Goal: Task Accomplishment & Management: Manage account settings

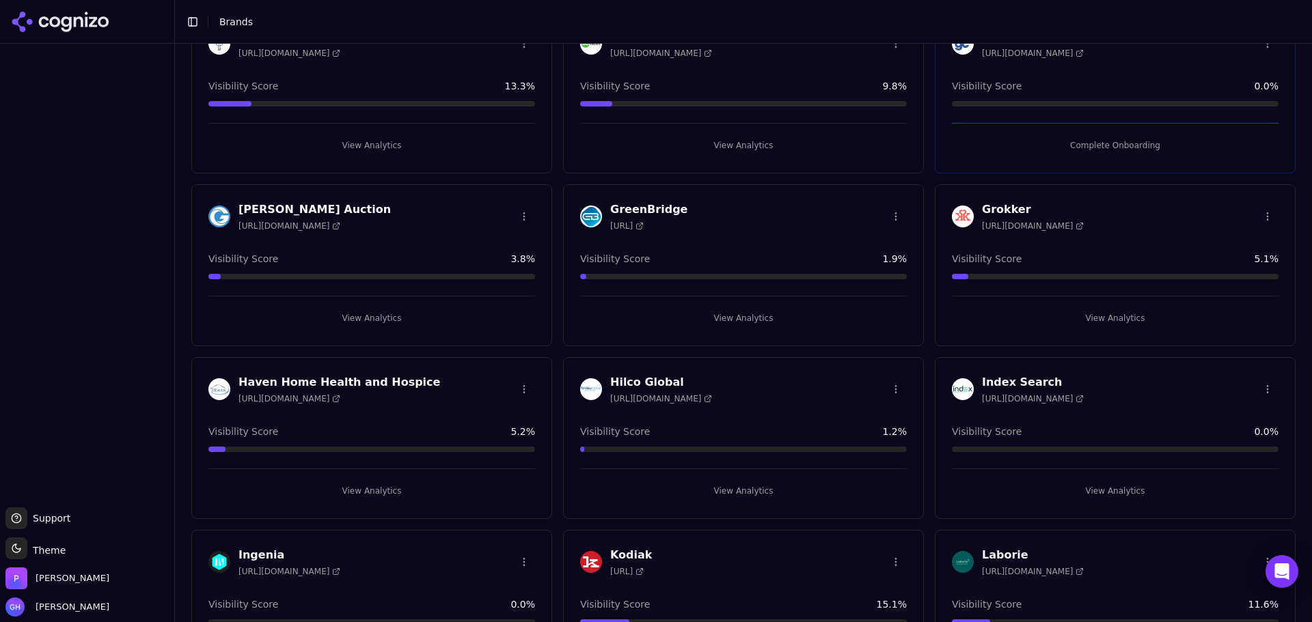
scroll to position [1367, 0]
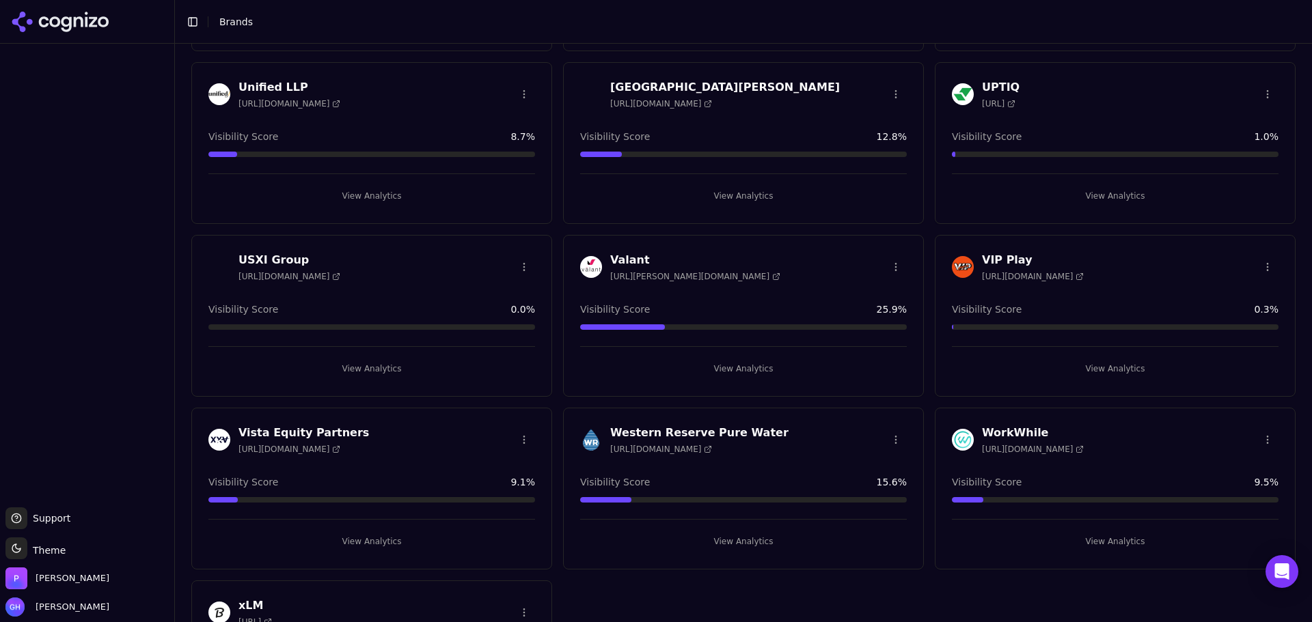
scroll to position [4136, 0]
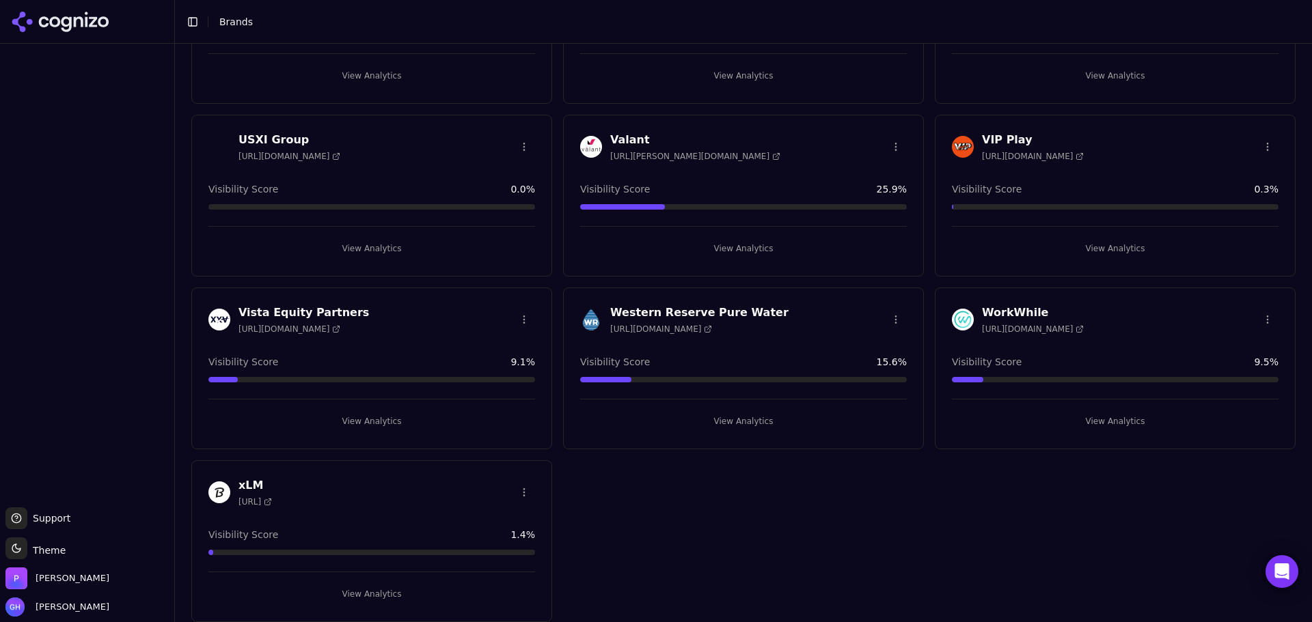
click at [1116, 258] on div "VIP Play [URL][DOMAIN_NAME] Visibility Score 0.3 % View Analytics" at bounding box center [1115, 196] width 361 height 162
click at [1116, 249] on button "View Analytics" at bounding box center [1115, 249] width 327 height 22
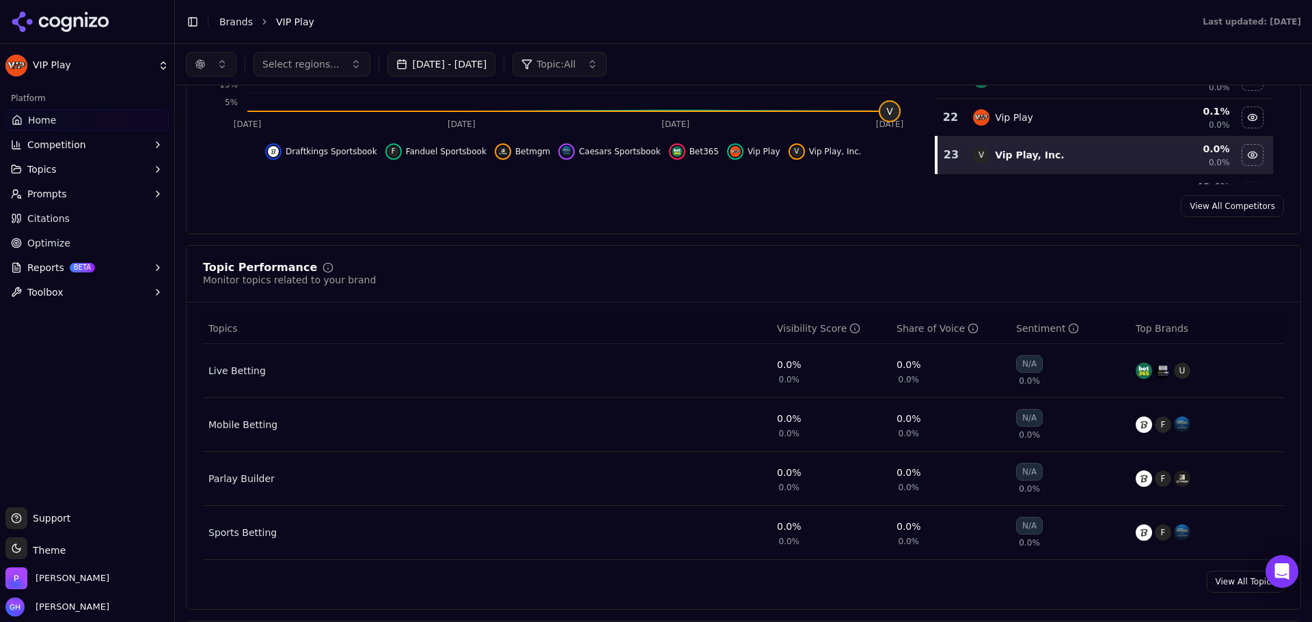
scroll to position [262, 0]
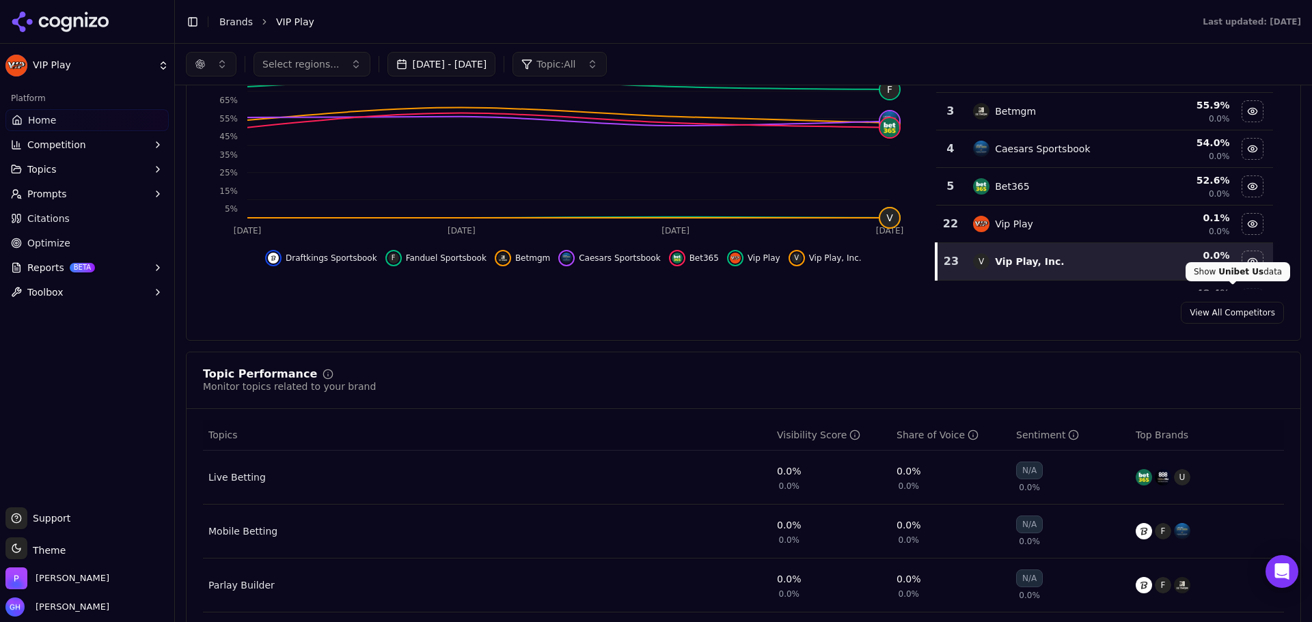
drag, startPoint x: 1032, startPoint y: 318, endPoint x: 1067, endPoint y: 318, distance: 34.8
click at [1032, 318] on div "View All Competitors" at bounding box center [744, 313] width 1114 height 22
click at [1121, 318] on div "View All Competitors" at bounding box center [744, 313] width 1114 height 22
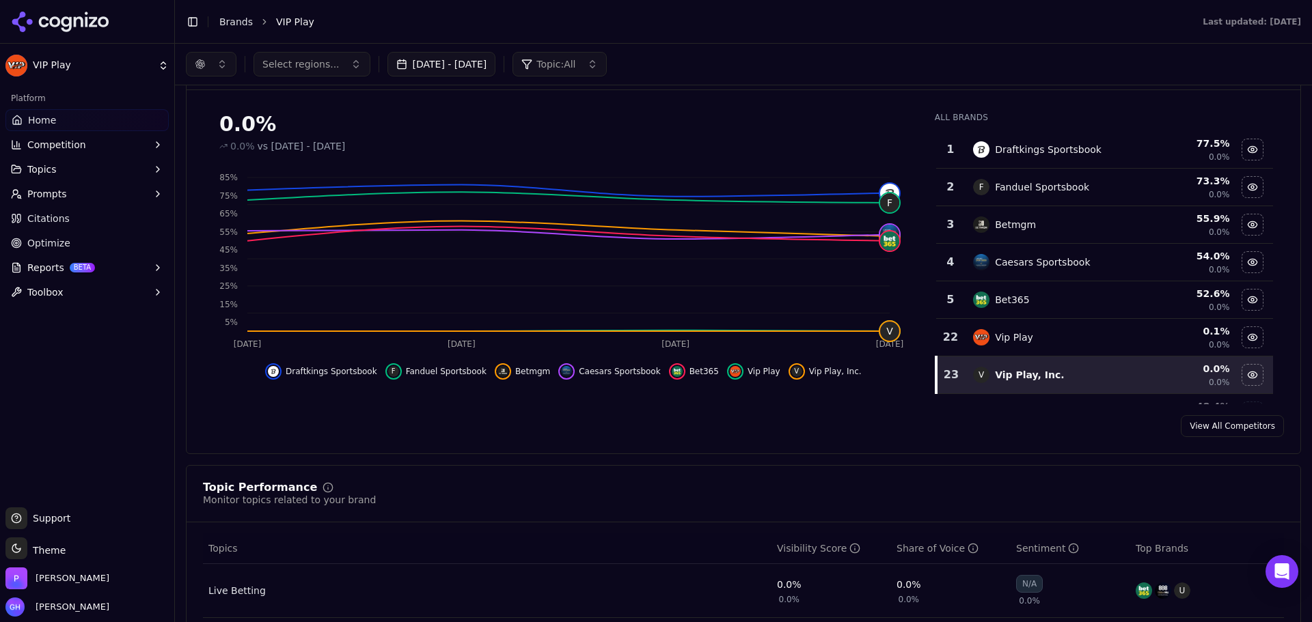
scroll to position [125, 0]
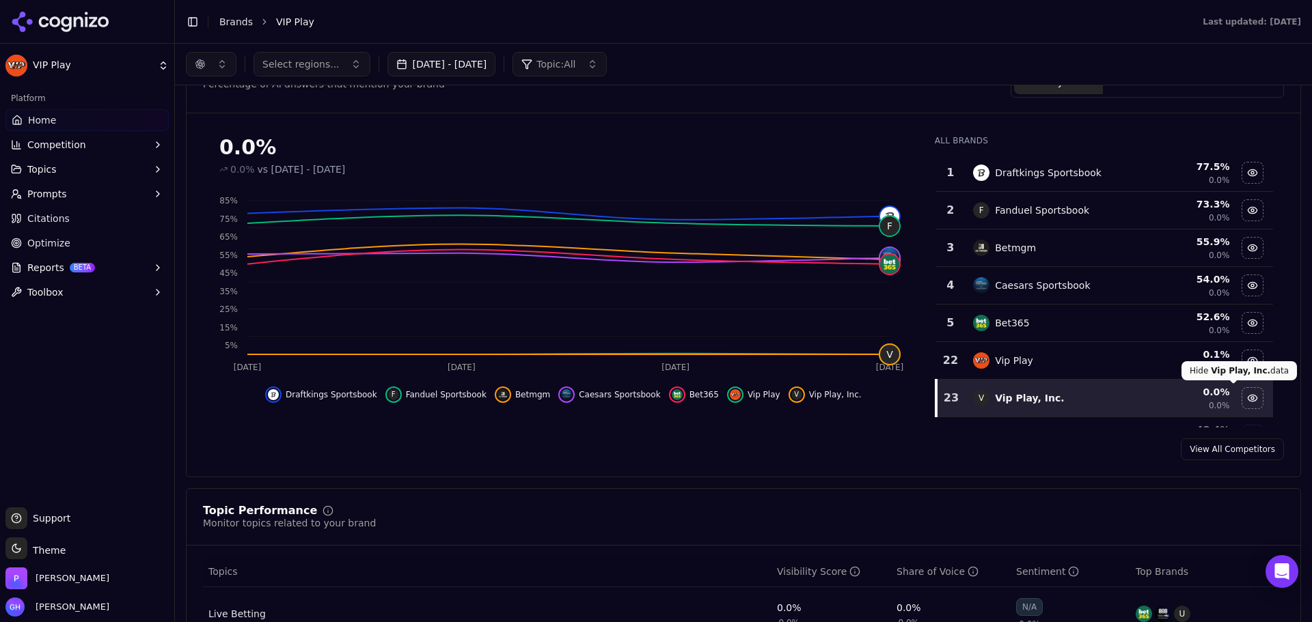
click at [1242, 399] on div "Hide vip play, inc. data" at bounding box center [1252, 398] width 20 height 20
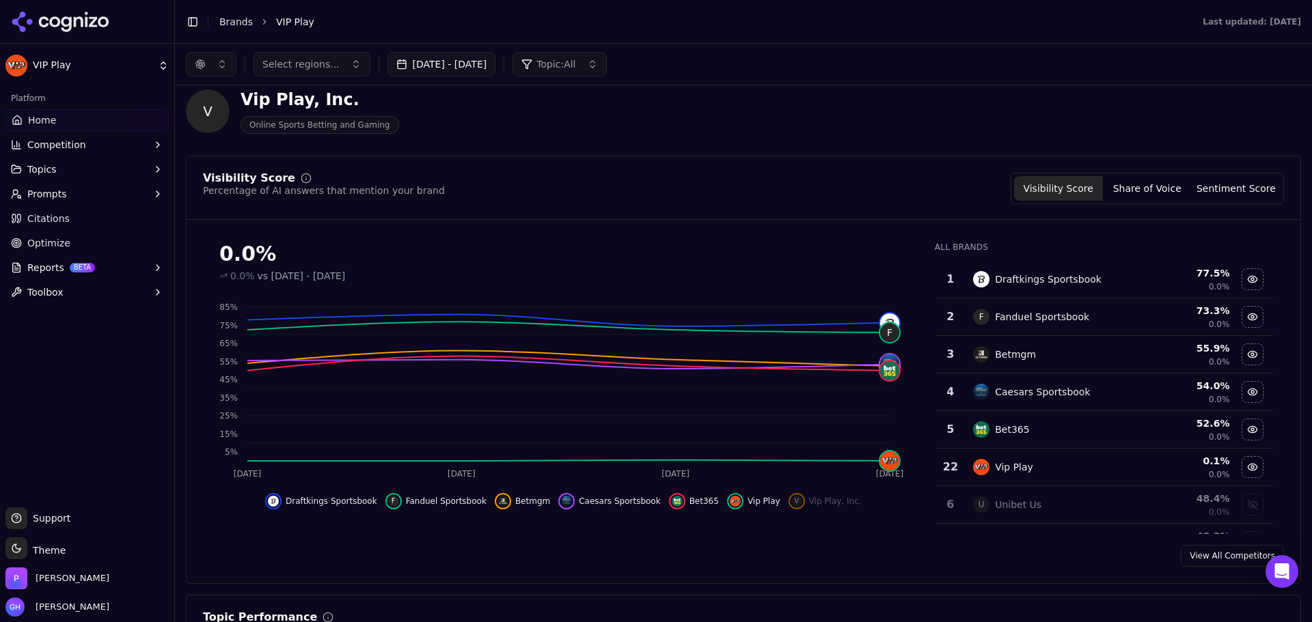
scroll to position [0, 0]
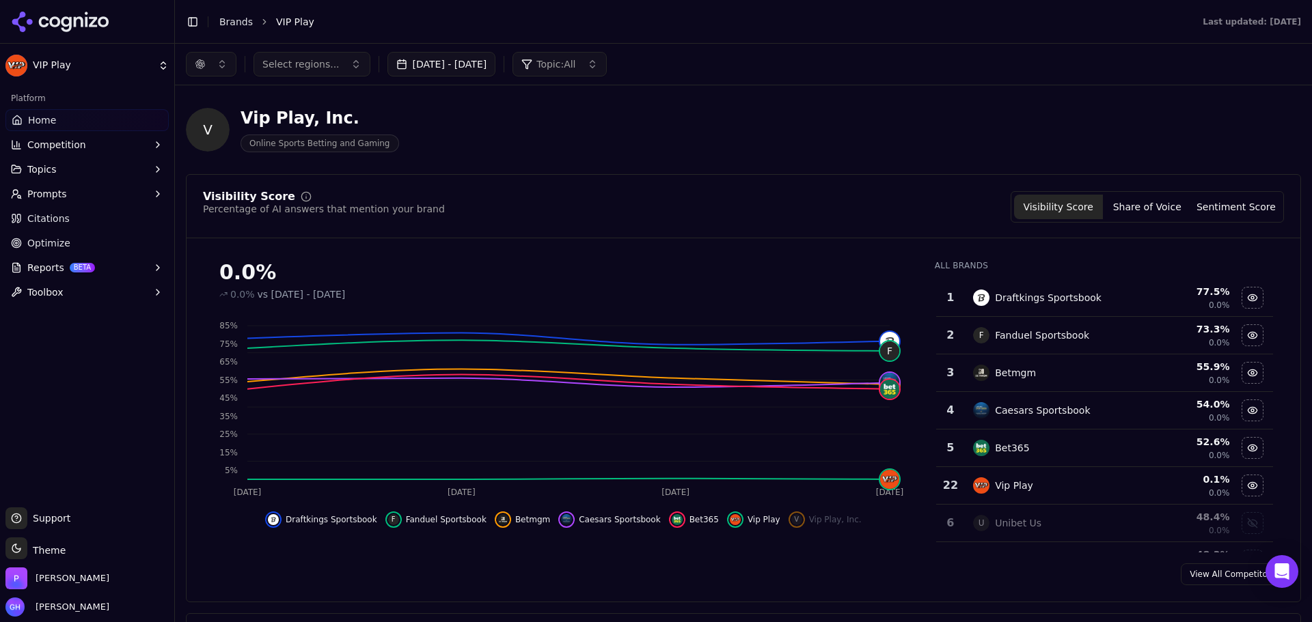
click at [237, 24] on link "Brands" at bounding box center [235, 21] width 33 height 11
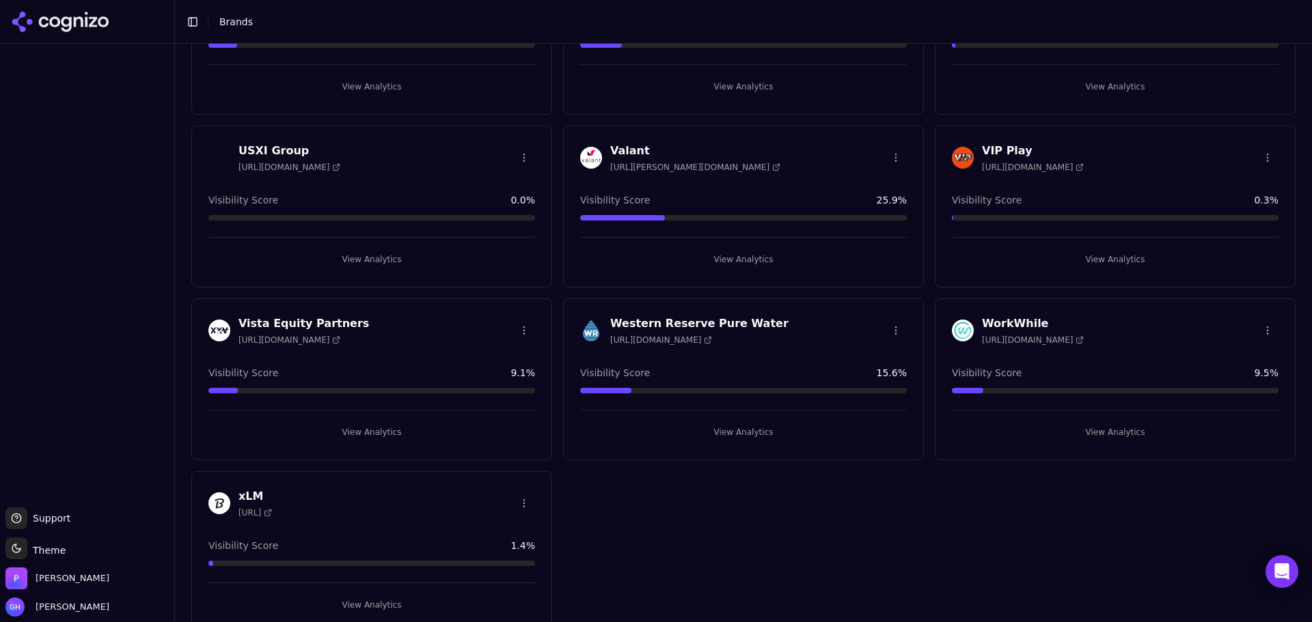
scroll to position [4136, 0]
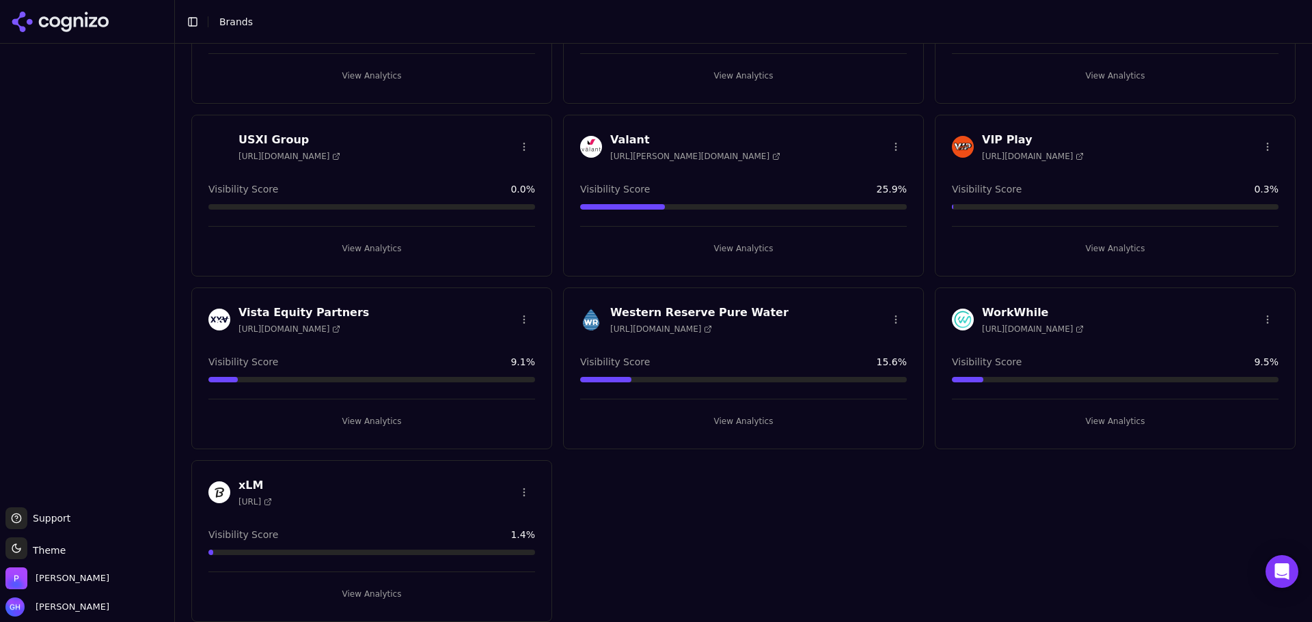
click at [1254, 153] on body "Support Support Toggle theme Theme [PERSON_NAME] [PERSON_NAME] Toggle Sidebar B…" at bounding box center [656, 311] width 1312 height 622
click at [1223, 165] on div "Edit Brand" at bounding box center [1224, 175] width 81 height 22
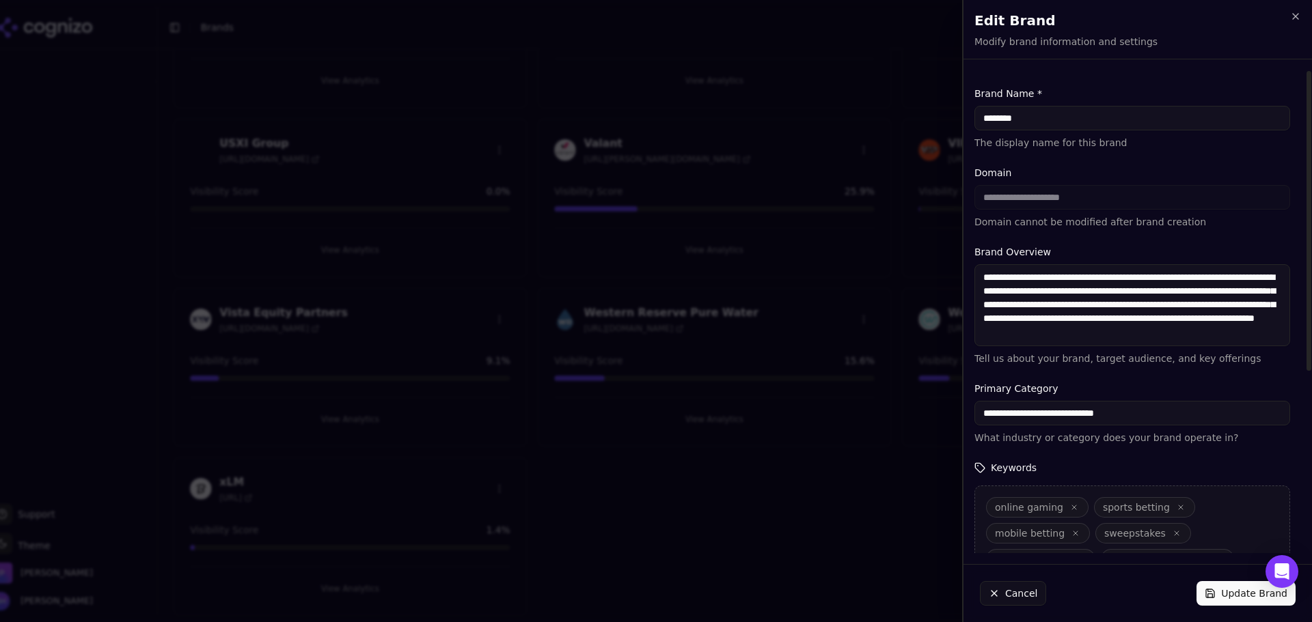
drag, startPoint x: 1069, startPoint y: 118, endPoint x: 883, endPoint y: 120, distance: 185.9
click at [883, 120] on body "Support Support Toggle theme Theme [PERSON_NAME] [PERSON_NAME] Toggle Sidebar B…" at bounding box center [656, 311] width 1312 height 622
type input "********"
click at [1061, 98] on label "Brand Name *" at bounding box center [1132, 94] width 316 height 14
click at [1061, 106] on input "********" at bounding box center [1132, 118] width 316 height 25
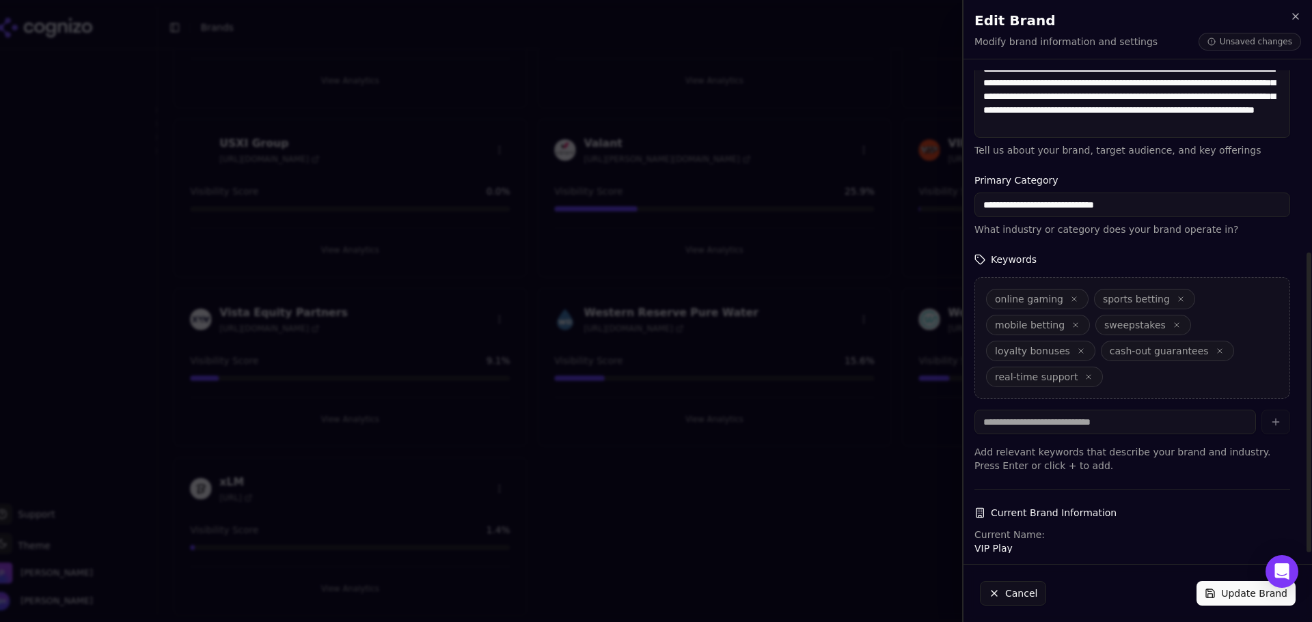
scroll to position [292, 0]
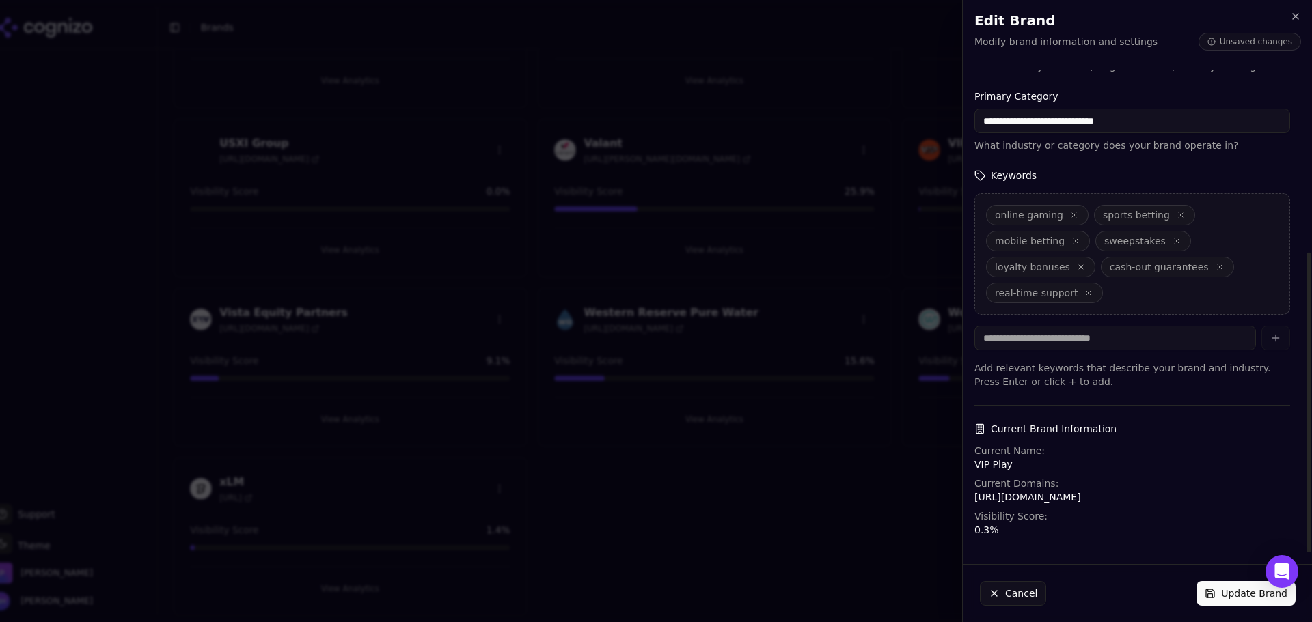
click at [1216, 602] on button "Update Brand" at bounding box center [1245, 593] width 99 height 25
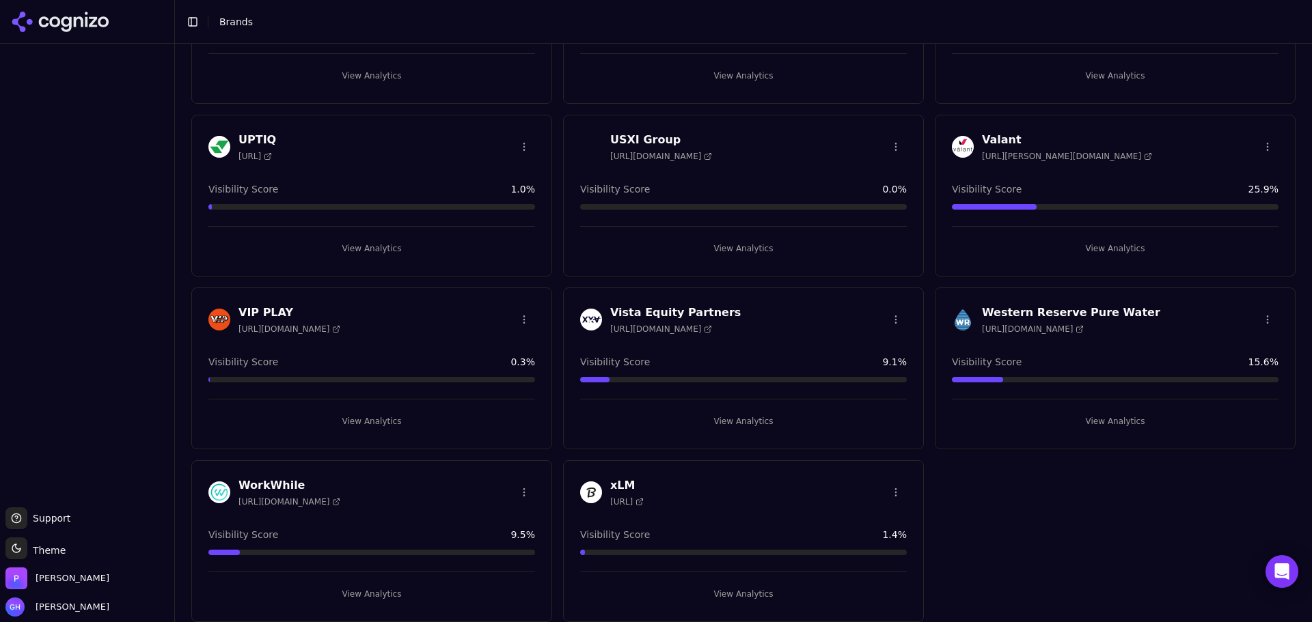
click at [372, 424] on button "View Analytics" at bounding box center [371, 422] width 327 height 22
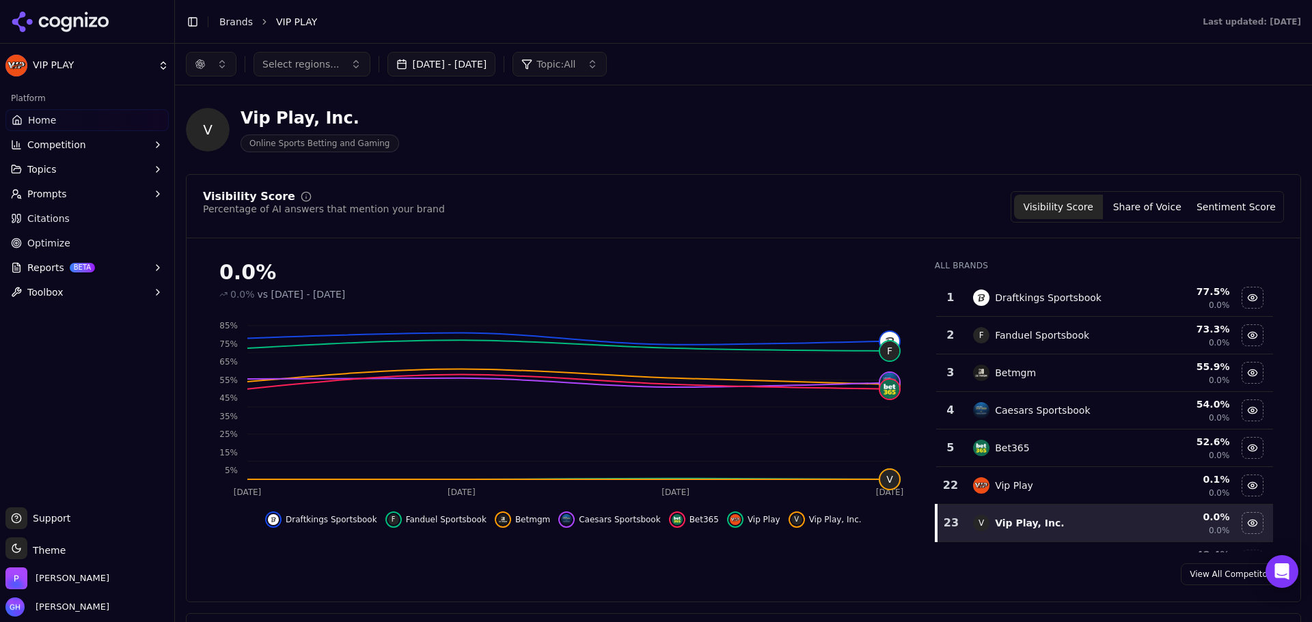
click at [856, 145] on div "V Vip Play, Inc. Online Sports Betting and Gaming" at bounding box center [743, 129] width 1115 height 67
click at [224, 16] on link "Brands" at bounding box center [235, 21] width 33 height 11
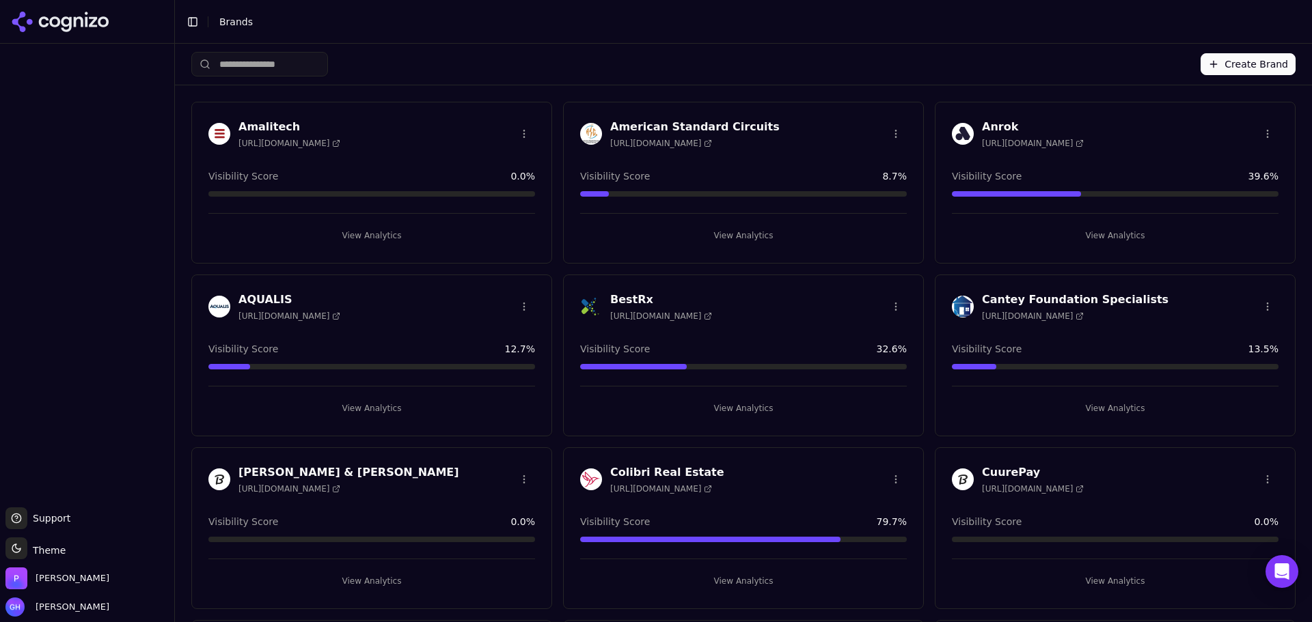
click at [380, 241] on button "View Analytics" at bounding box center [371, 236] width 327 height 22
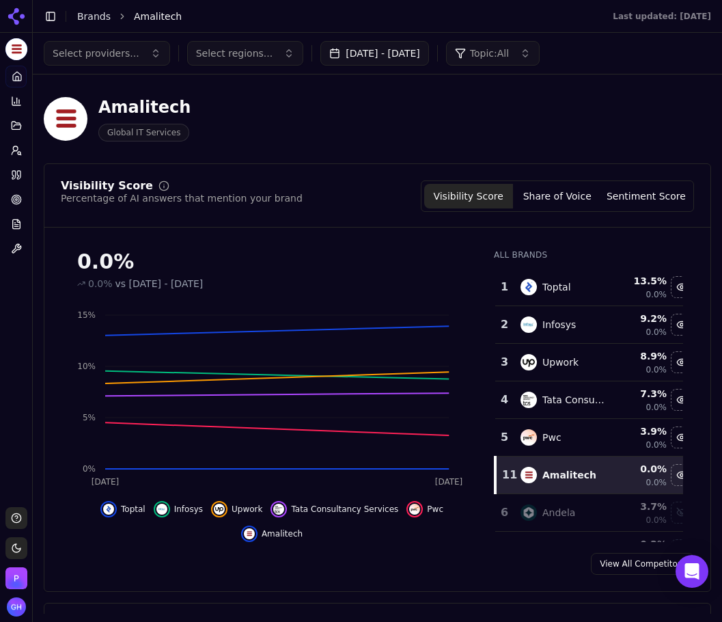
click at [454, 566] on div "View All Competitors" at bounding box center [377, 564] width 666 height 22
click at [695, 463] on div "0.0% 0.0% vs [DATE] - [DATE] Sep [DATE] 0% 5% 10% 15% Toptal Infosys Upwork Tat…" at bounding box center [377, 389] width 666 height 303
click at [541, 184] on button "Share of Voice" at bounding box center [557, 196] width 89 height 25
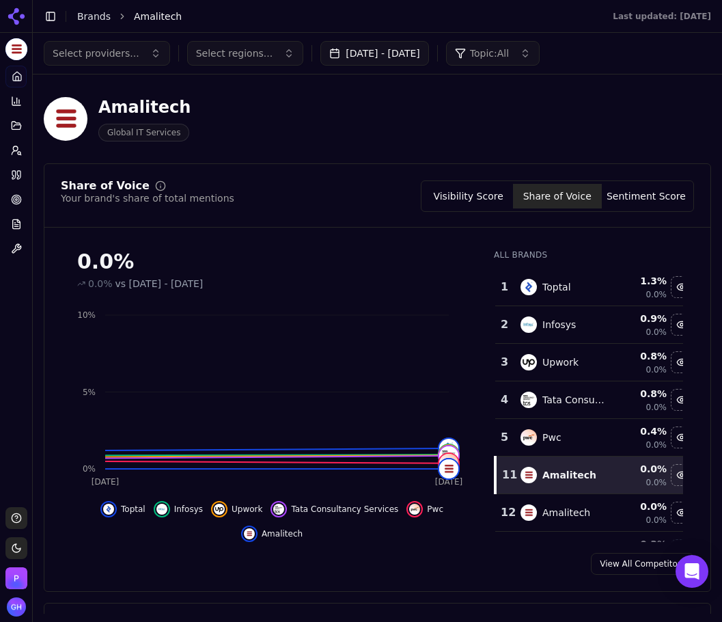
click at [654, 202] on button "Sentiment Score" at bounding box center [646, 196] width 89 height 25
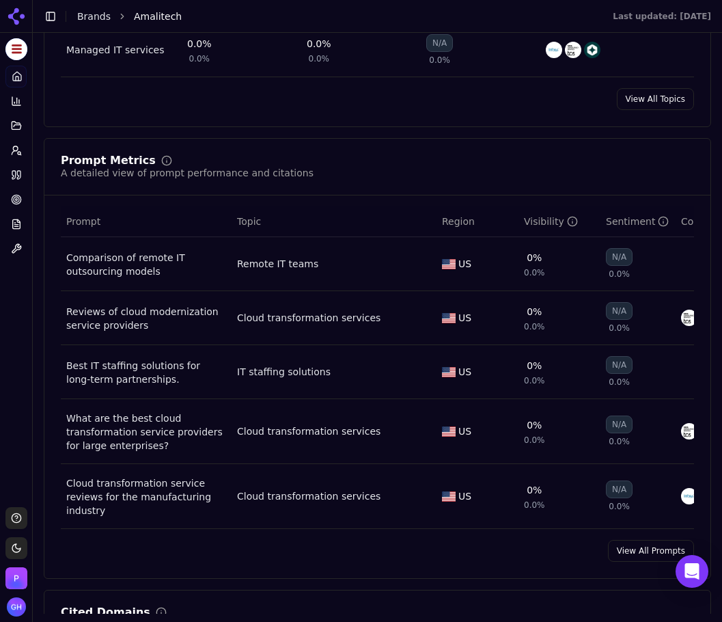
scroll to position [957, 0]
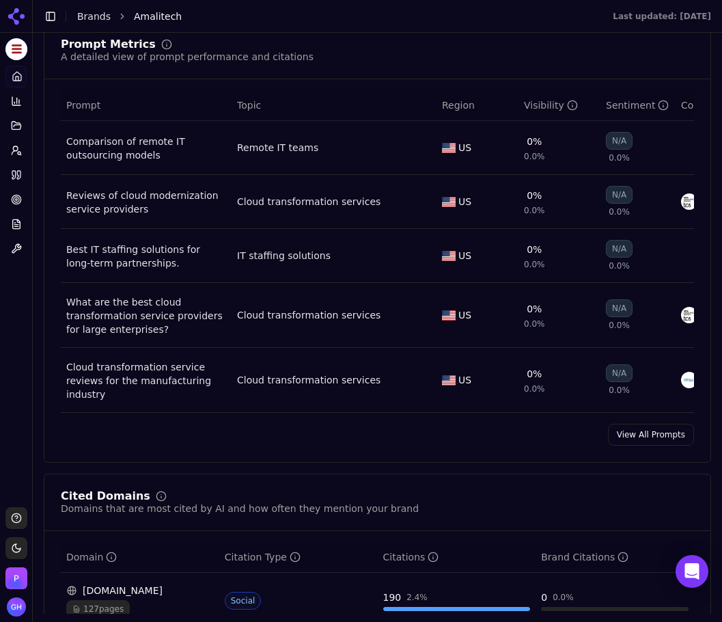
click at [633, 446] on link "View All Prompts" at bounding box center [651, 435] width 86 height 22
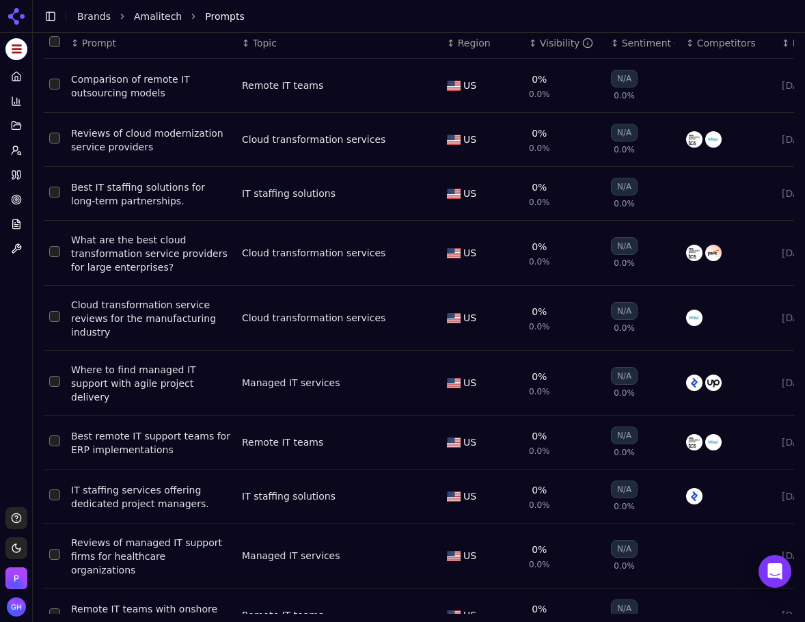
scroll to position [163, 0]
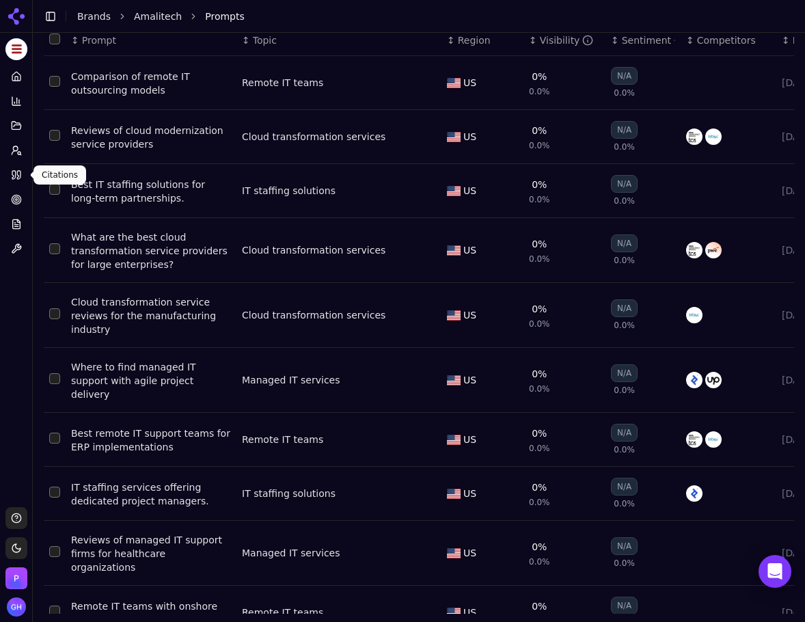
click at [14, 177] on icon at bounding box center [16, 174] width 11 height 11
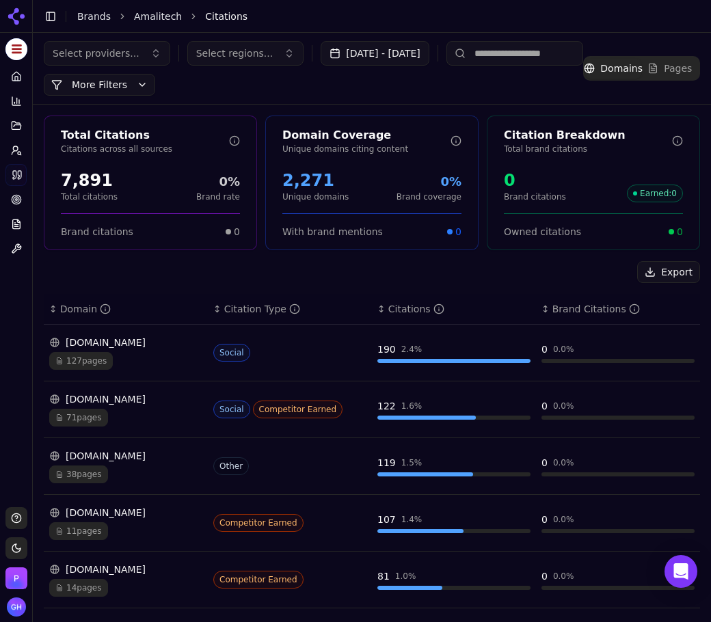
drag, startPoint x: 479, startPoint y: 156, endPoint x: 590, endPoint y: 260, distance: 152.3
click at [590, 260] on div "Total Citations Citations across all sources 7,891 Total citations 0% Brand rat…" at bounding box center [372, 520] width 678 height 831
click at [66, 283] on div "Export ↕ Domain ↕ Citation Type ↕ Citations ↕ Brand Citations [DOMAIN_NAME] 127…" at bounding box center [372, 592] width 656 height 663
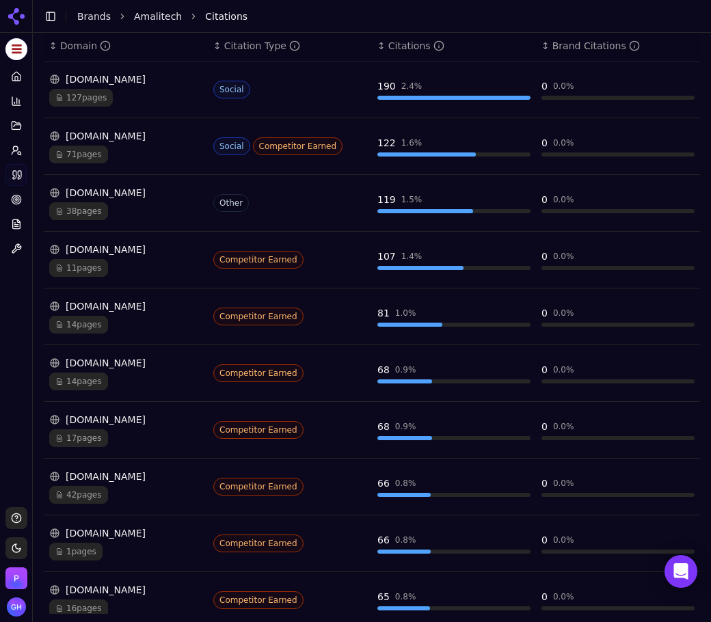
scroll to position [265, 0]
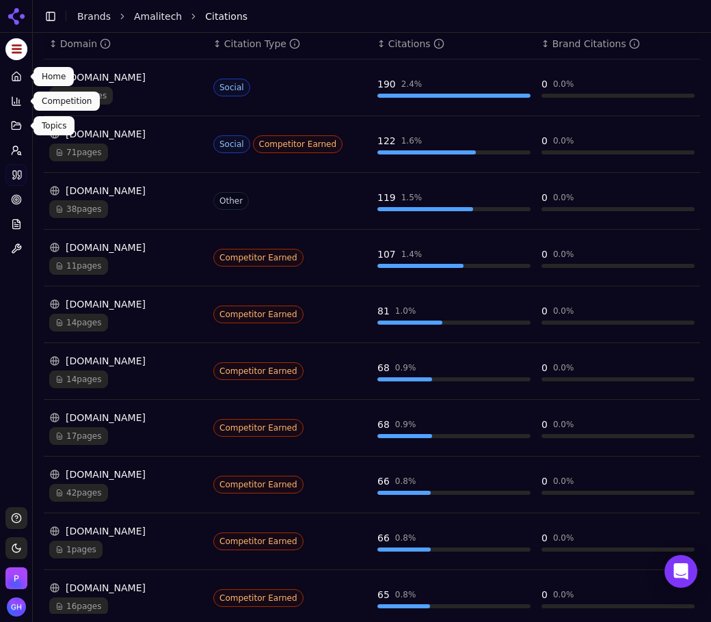
click at [16, 77] on icon at bounding box center [16, 76] width 11 height 11
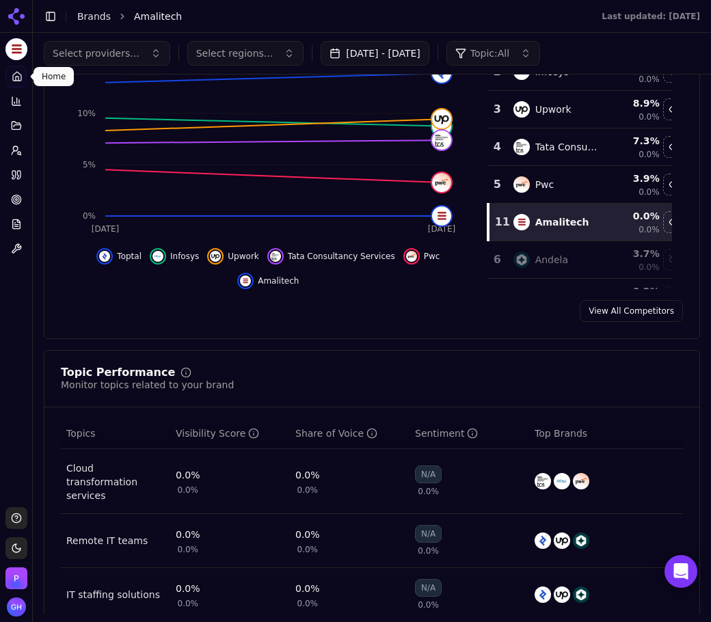
scroll to position [68, 0]
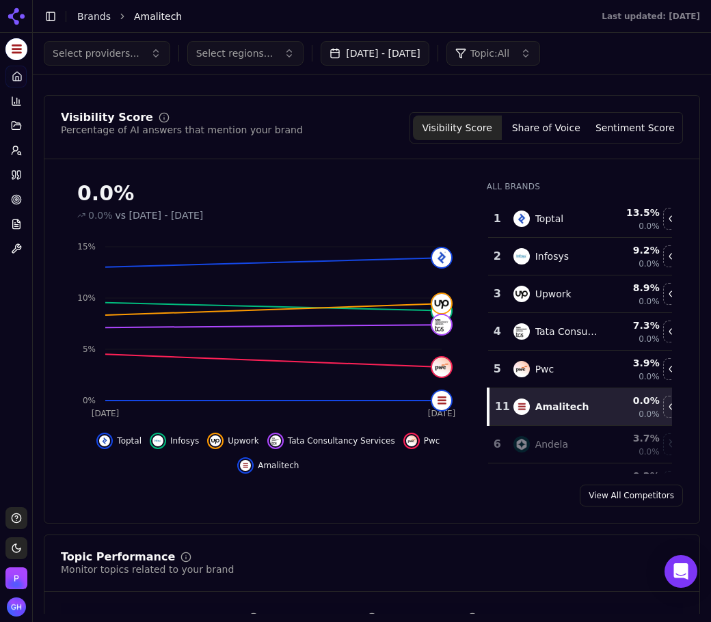
click at [540, 137] on button "Share of Voice" at bounding box center [546, 127] width 89 height 25
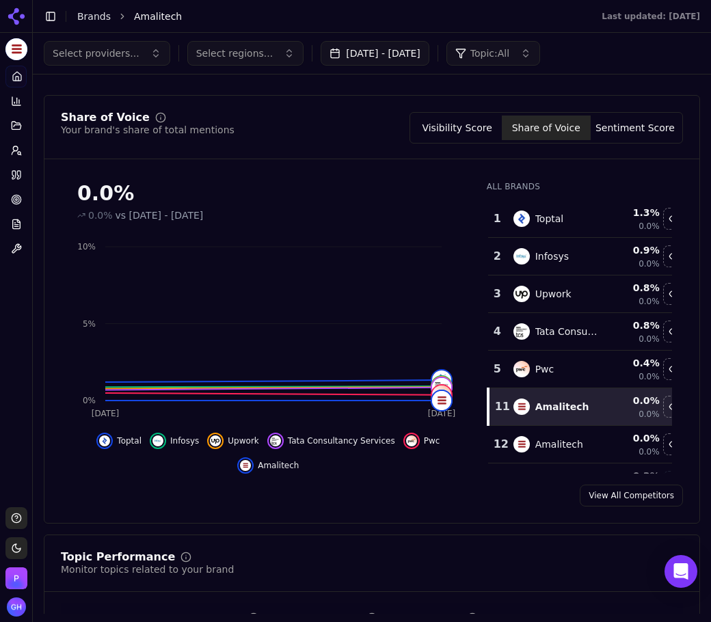
scroll to position [0, 0]
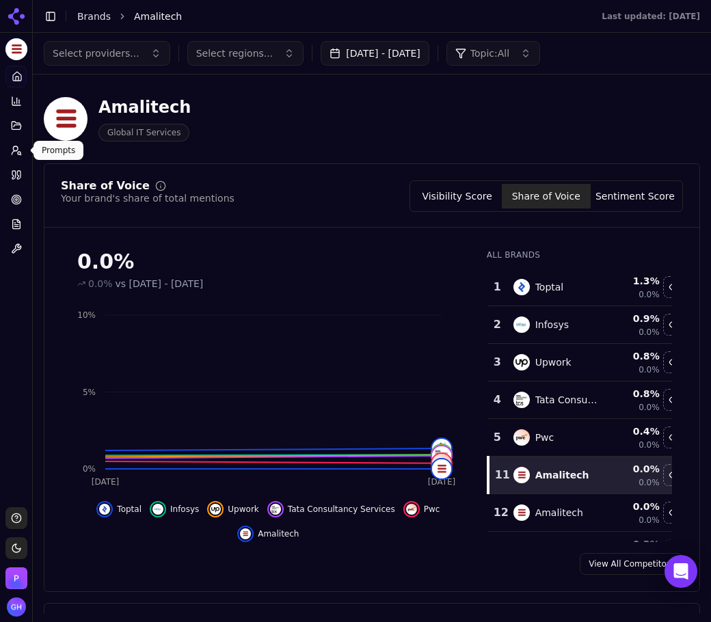
click at [18, 144] on button "Prompts" at bounding box center [15, 150] width 21 height 22
click at [23, 152] on button "Prompts" at bounding box center [15, 150] width 21 height 22
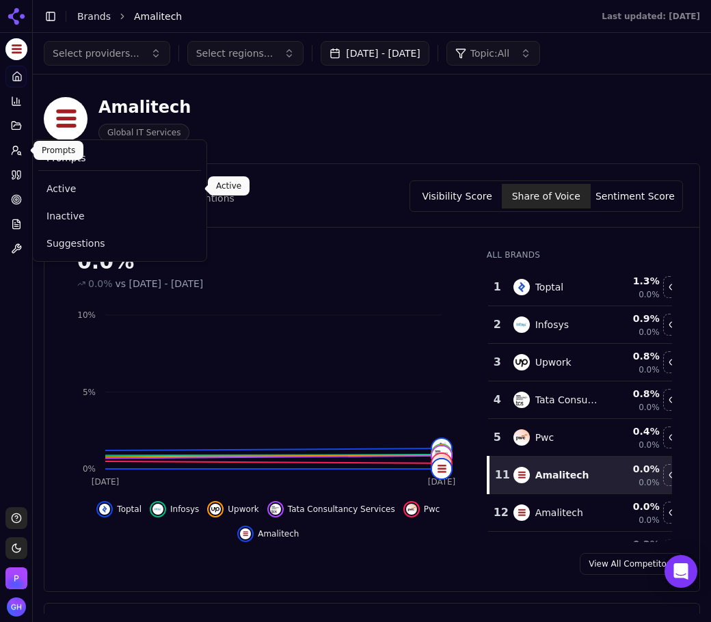
click at [59, 184] on span "Active" at bounding box center [119, 189] width 146 height 14
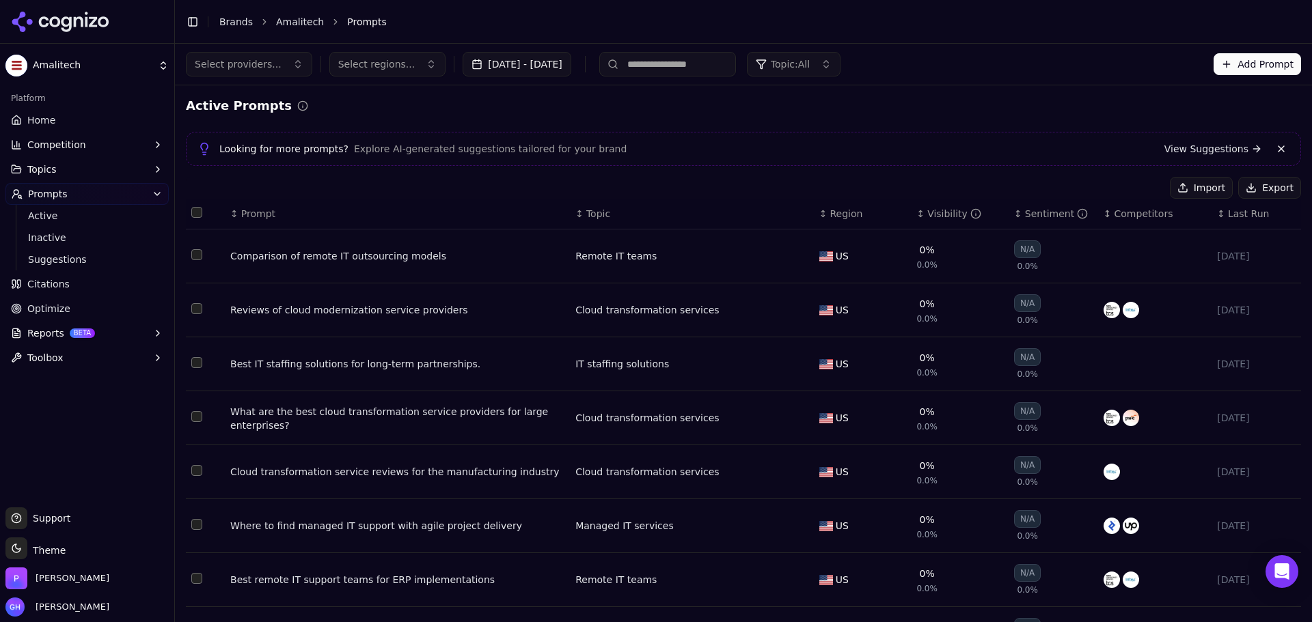
click at [223, 17] on link "Brands" at bounding box center [235, 21] width 33 height 11
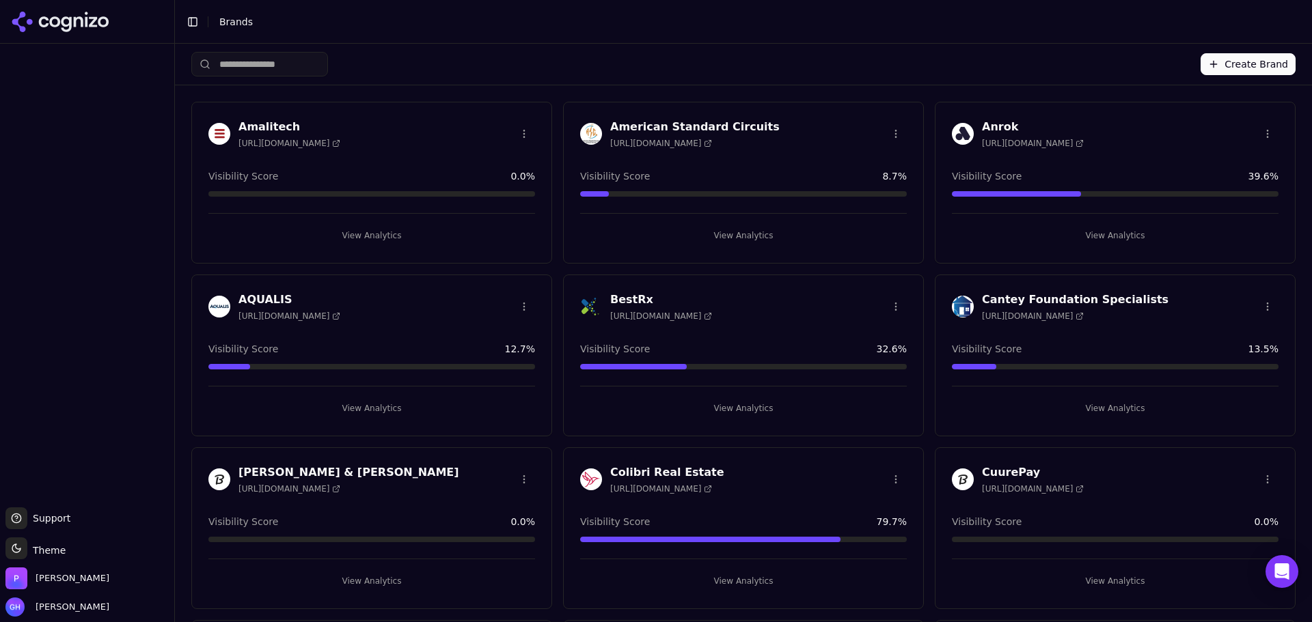
click at [519, 127] on html "Support Support Toggle theme Theme [PERSON_NAME] [PERSON_NAME] Toggle Sidebar B…" at bounding box center [656, 311] width 1312 height 622
click at [491, 162] on div "Edit Brand" at bounding box center [488, 162] width 81 height 22
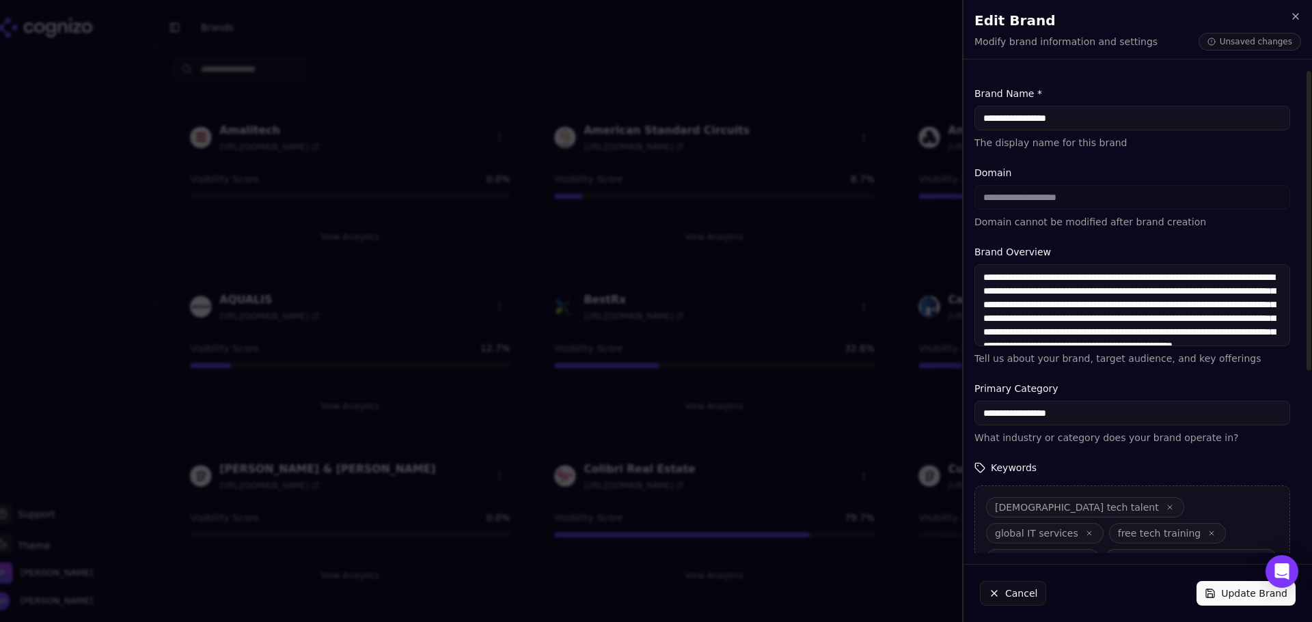
type input "**********"
click at [1234, 591] on button "Update Brand" at bounding box center [1245, 593] width 99 height 25
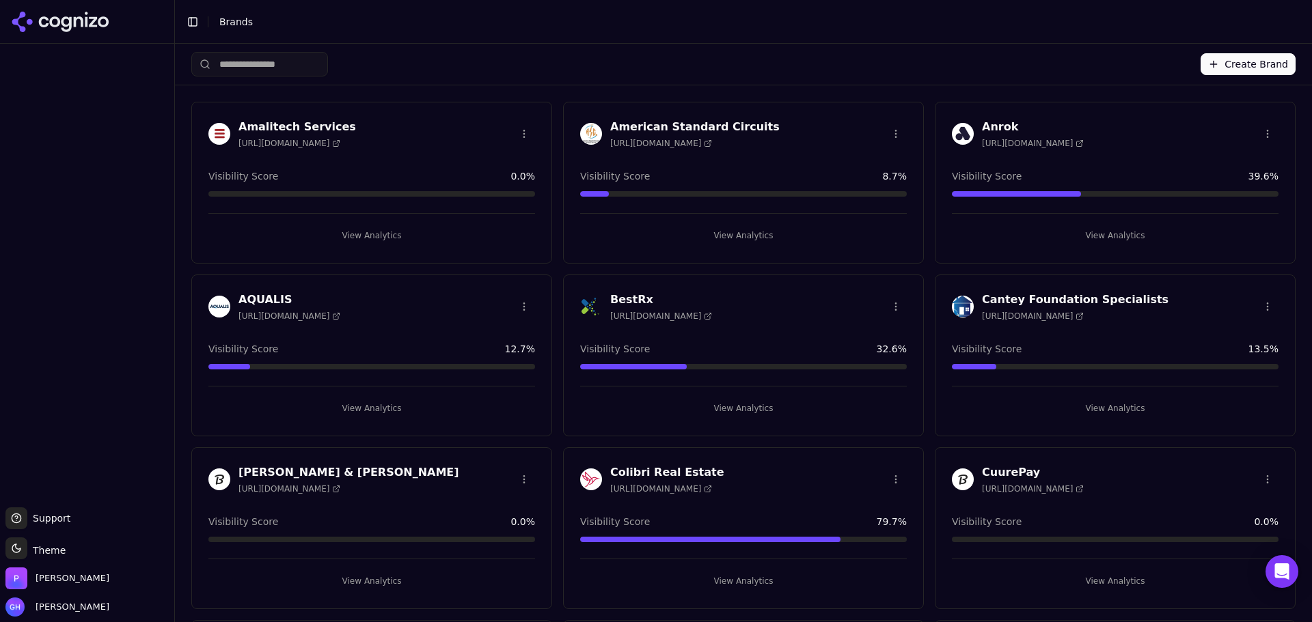
click at [383, 233] on button "View Analytics" at bounding box center [371, 236] width 327 height 22
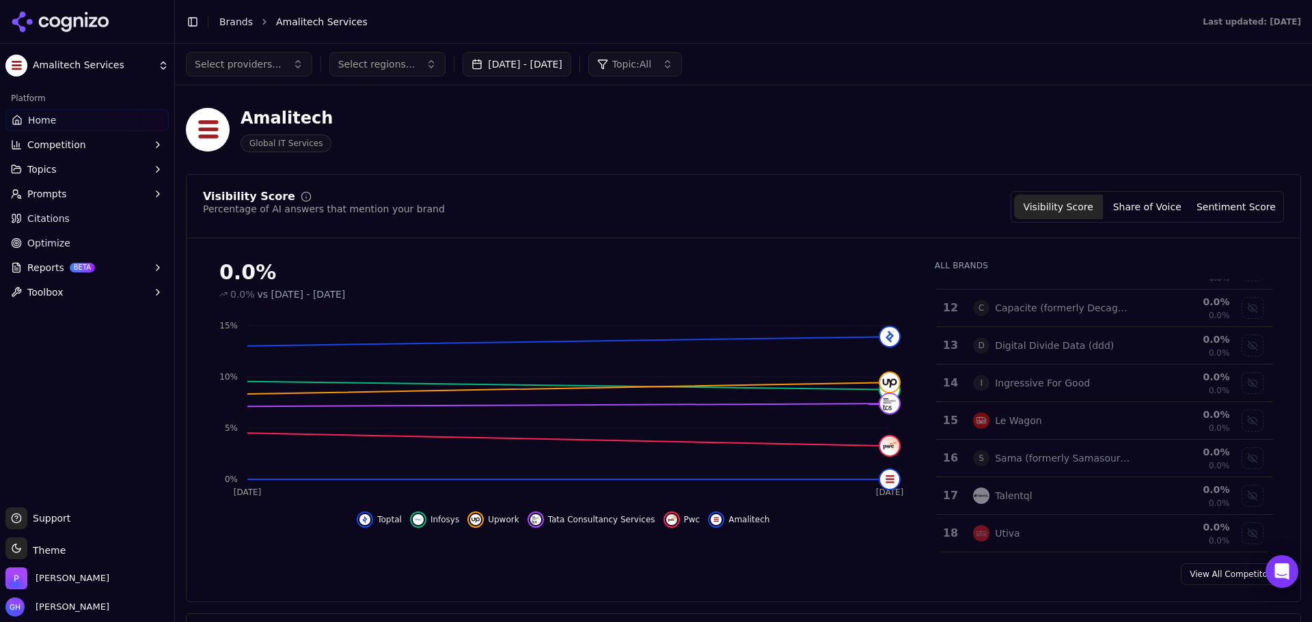
click at [70, 229] on link "Citations" at bounding box center [86, 219] width 163 height 22
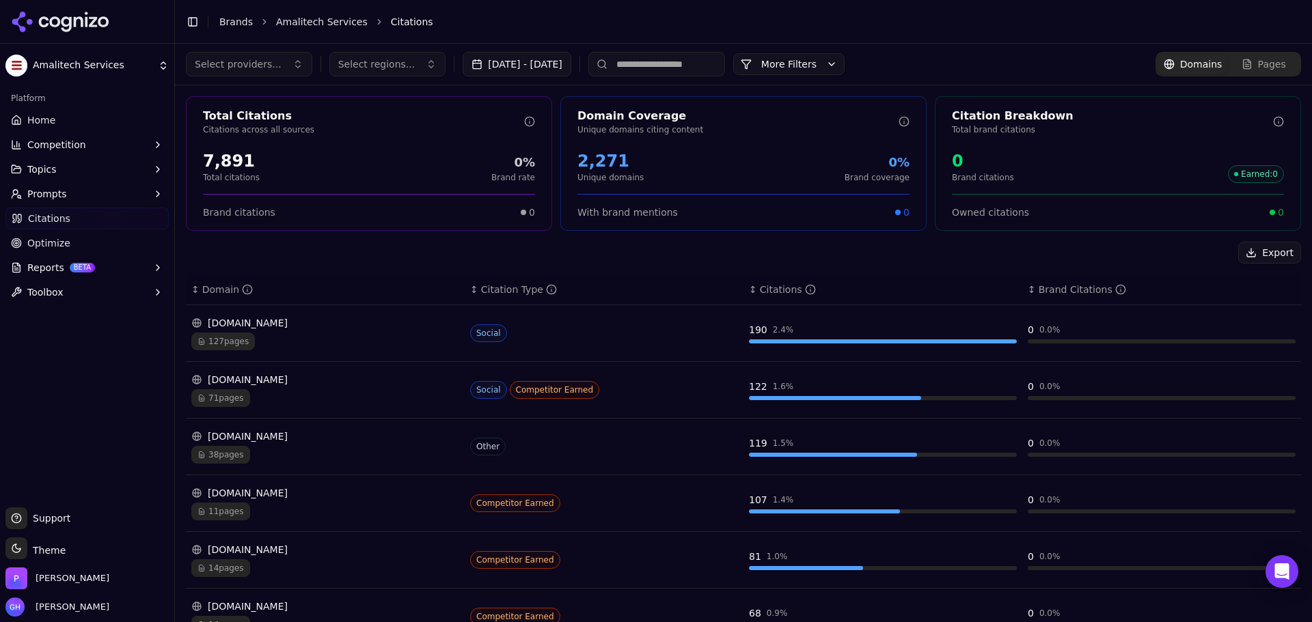
click at [718, 65] on input at bounding box center [656, 64] width 137 height 25
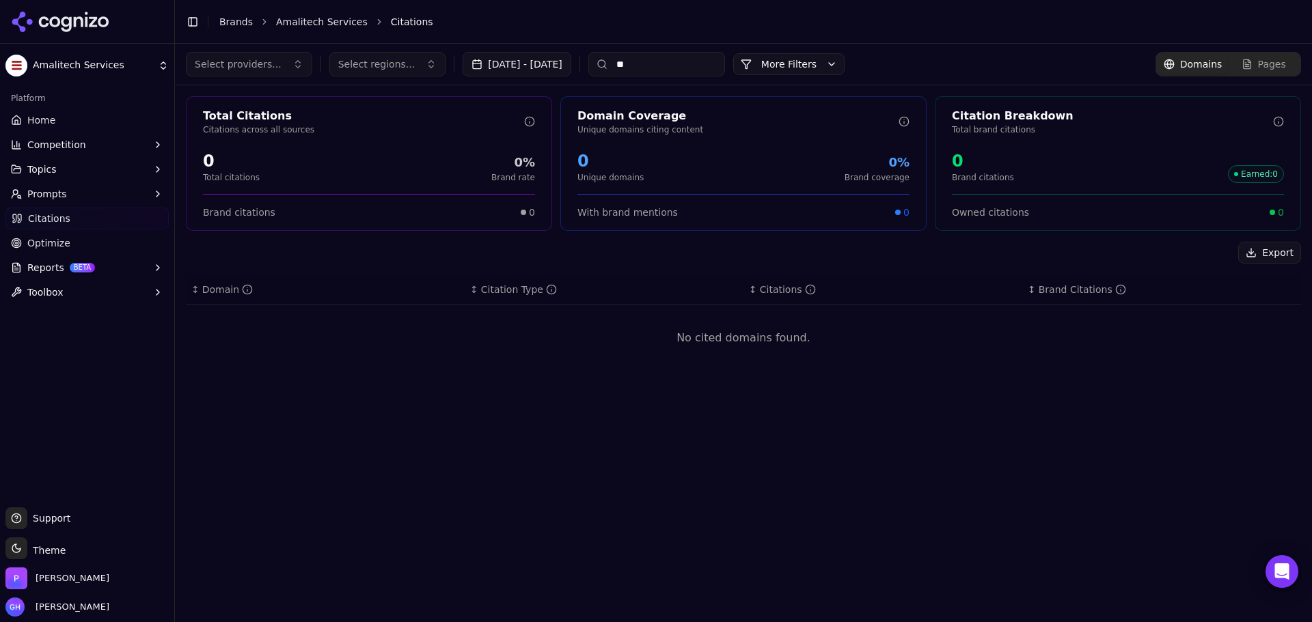
type input "*"
